Goal: Task Accomplishment & Management: Manage account settings

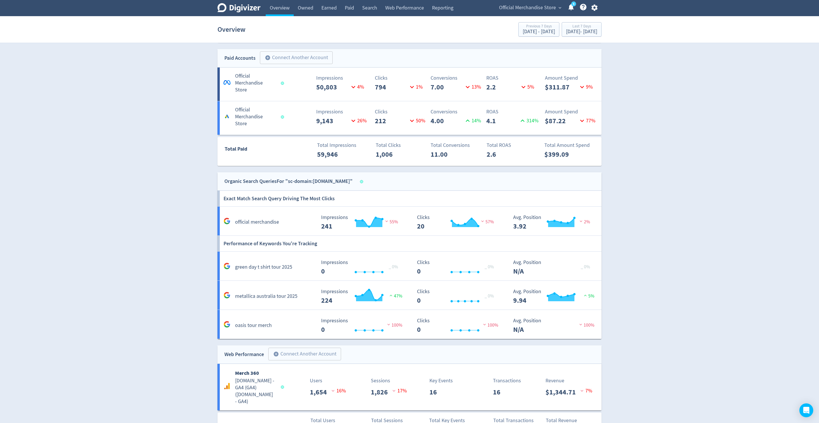
scroll to position [338, 0]
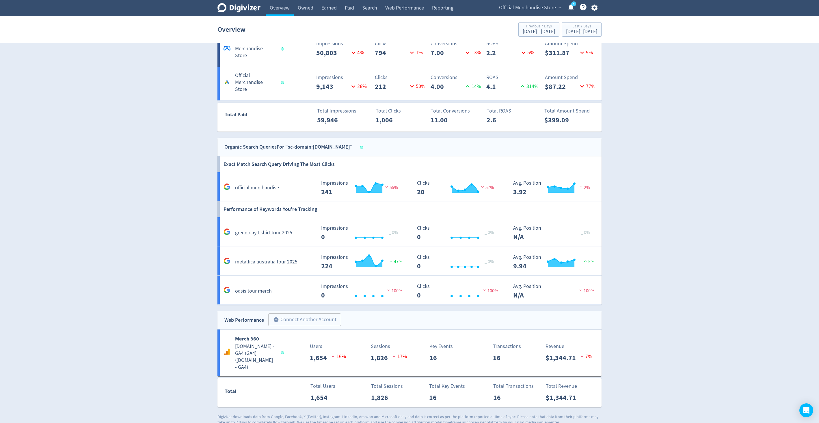
click at [534, 8] on span "Official Merchandise Store" at bounding box center [527, 7] width 57 height 9
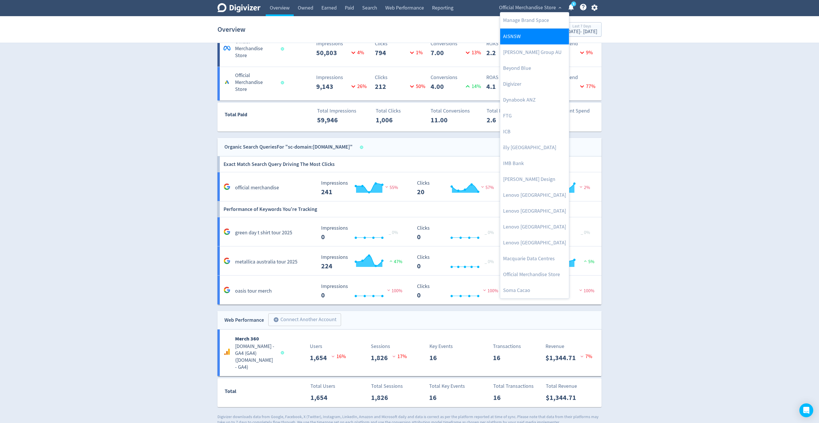
click at [540, 42] on link "AISNSW" at bounding box center [534, 37] width 69 height 16
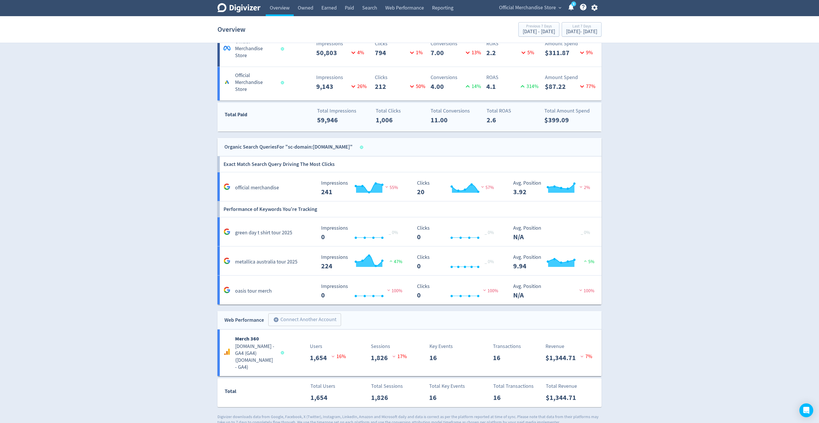
scroll to position [0, 0]
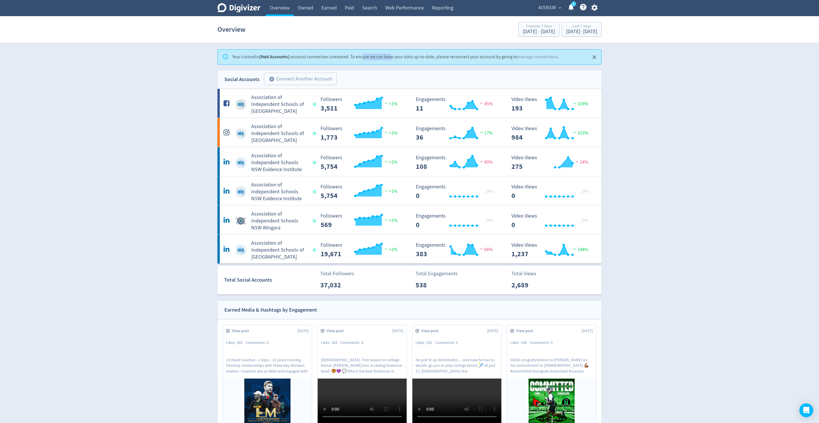
drag, startPoint x: 363, startPoint y: 54, endPoint x: 391, endPoint y: 53, distance: 27.4
click at [392, 54] on div "Your LinkedIn (Paid Accounts) account connection is revoked . To ensure we can …" at bounding box center [395, 56] width 327 height 11
click at [391, 53] on div "Your LinkedIn (Paid Accounts) account connection is revoked . To ensure we can …" at bounding box center [395, 56] width 327 height 11
drag, startPoint x: 315, startPoint y: 57, endPoint x: 346, endPoint y: 57, distance: 31.5
click at [346, 57] on div "Your LinkedIn (Paid Accounts) account connection is revoked . To ensure we can …" at bounding box center [395, 56] width 327 height 11
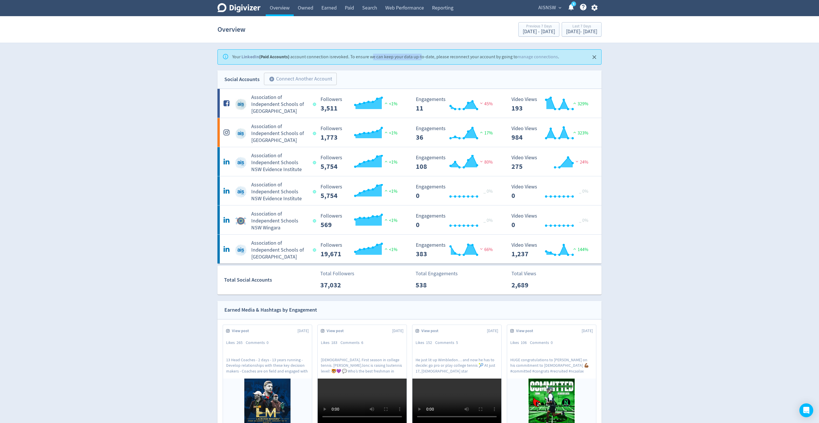
drag, startPoint x: 373, startPoint y: 56, endPoint x: 422, endPoint y: 56, distance: 48.5
click at [422, 56] on div "Your LinkedIn (Paid Accounts) account connection is revoked . To ensure we can …" at bounding box center [395, 56] width 327 height 11
click at [535, 56] on link "manage connections" at bounding box center [537, 57] width 40 height 6
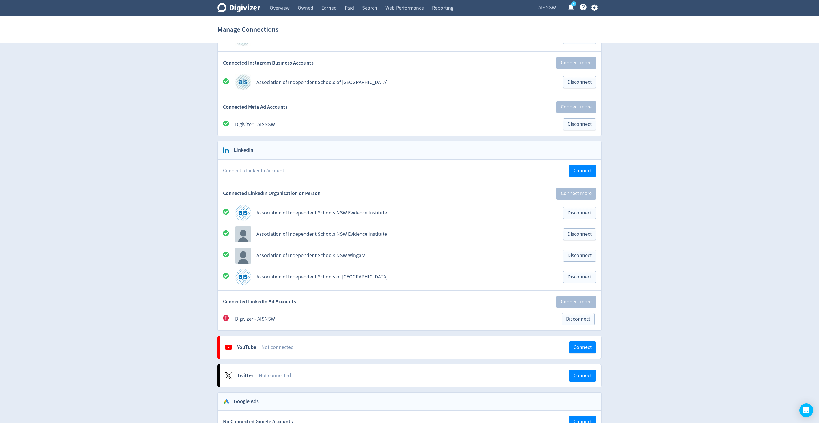
scroll to position [114, 0]
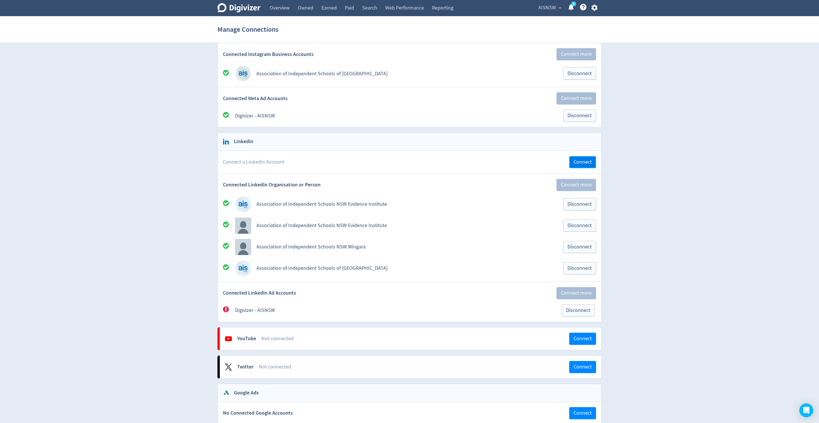
click at [572, 160] on button "Connect" at bounding box center [582, 162] width 27 height 12
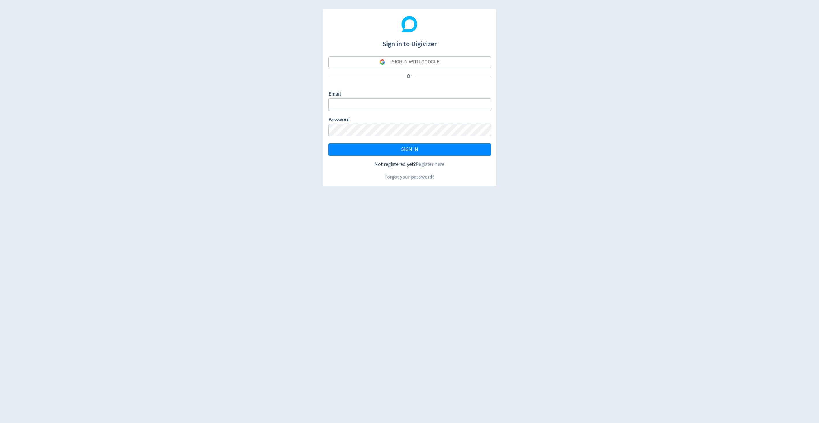
click at [400, 59] on div "SIGN IN WITH GOOGLE" at bounding box center [415, 62] width 47 height 12
